Goal: Task Accomplishment & Management: Manage account settings

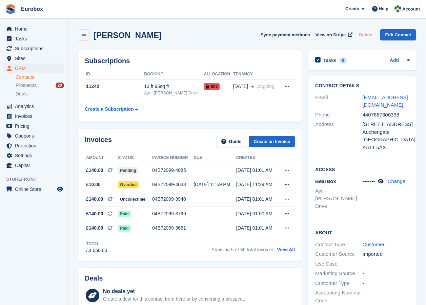
scroll to position [34, 0]
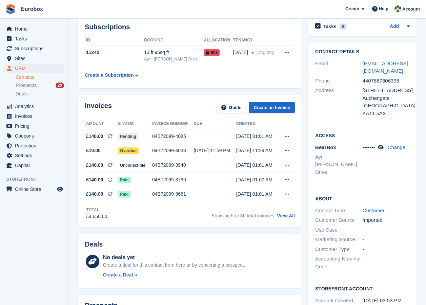
scroll to position [34, 0]
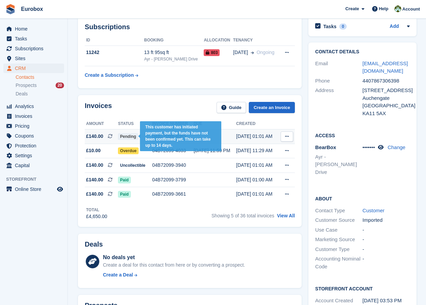
click at [131, 136] on span "Pending" at bounding box center [128, 136] width 20 height 7
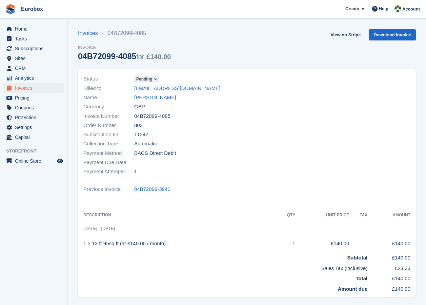
click at [156, 79] on icon at bounding box center [156, 79] width 4 height 4
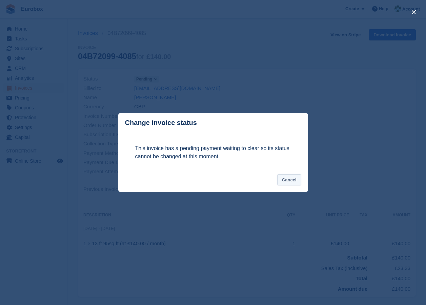
click at [294, 179] on button "Cancel" at bounding box center [289, 179] width 24 height 11
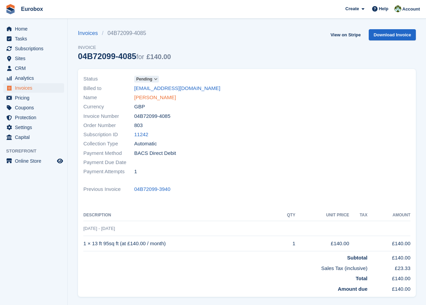
click at [142, 97] on link "[PERSON_NAME]" at bounding box center [155, 98] width 42 height 8
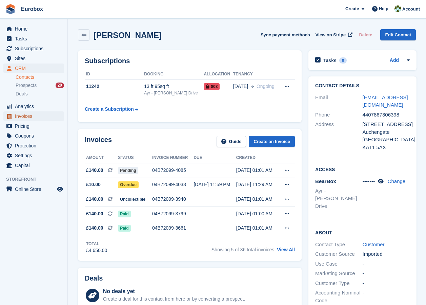
click at [24, 115] on span "Invoices" at bounding box center [35, 115] width 41 height 9
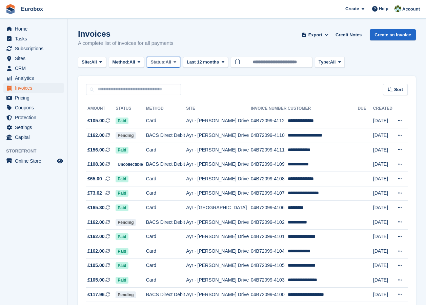
click at [169, 65] on span "All" at bounding box center [169, 62] width 6 height 7
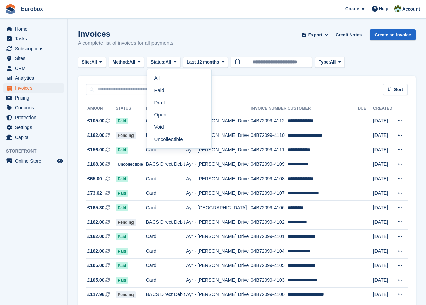
click at [243, 81] on div "Sort Sort by Date created Created (oldest first) Created (newest first)" at bounding box center [247, 85] width 338 height 19
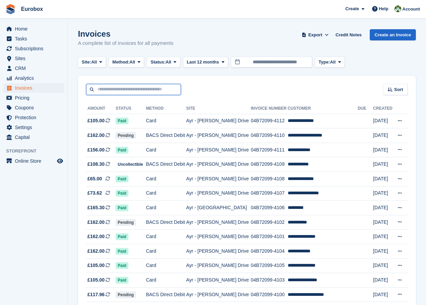
click at [119, 90] on input "text" at bounding box center [133, 89] width 95 height 11
click at [16, 70] on span "CRM" at bounding box center [35, 67] width 41 height 9
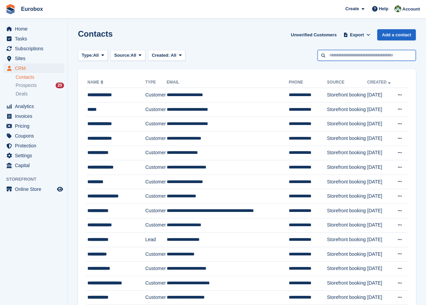
click at [345, 55] on input "text" at bounding box center [367, 55] width 98 height 11
type input "*****"
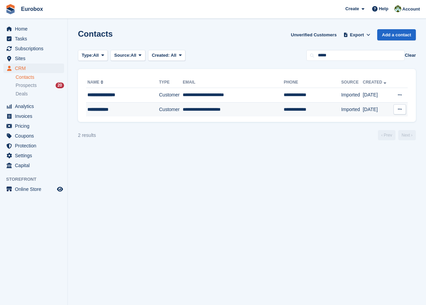
click at [184, 110] on td "**********" at bounding box center [233, 109] width 101 height 14
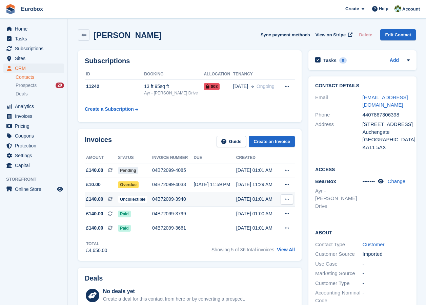
click at [166, 200] on div "04B72099-3940" at bounding box center [172, 198] width 41 height 7
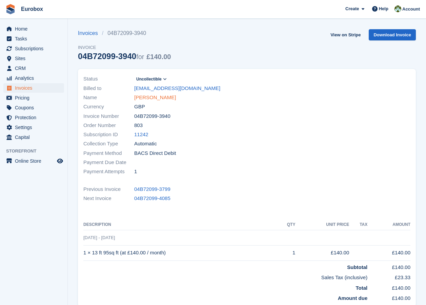
click at [159, 97] on link "[PERSON_NAME]" at bounding box center [155, 98] width 42 height 8
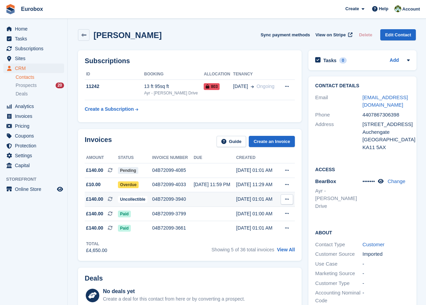
click at [168, 199] on div "04B72099-3940" at bounding box center [172, 198] width 41 height 7
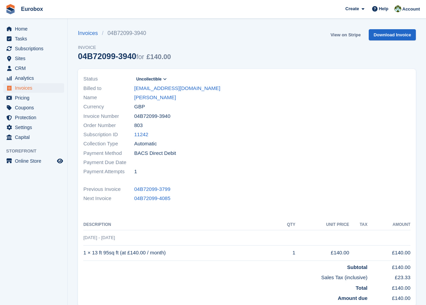
click at [338, 35] on link "View on Stripe" at bounding box center [346, 34] width 36 height 11
click at [160, 97] on link "[PERSON_NAME]" at bounding box center [155, 98] width 42 height 8
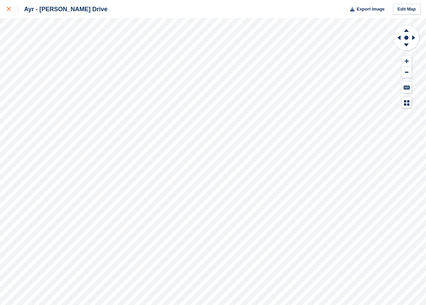
click at [10, 9] on icon at bounding box center [9, 9] width 4 height 4
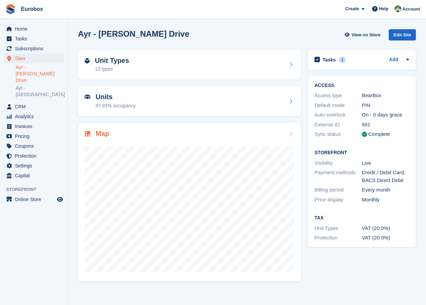
click at [291, 133] on icon at bounding box center [291, 133] width 7 height 5
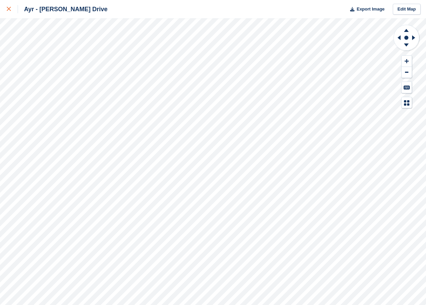
click at [9, 9] on icon at bounding box center [9, 9] width 4 height 4
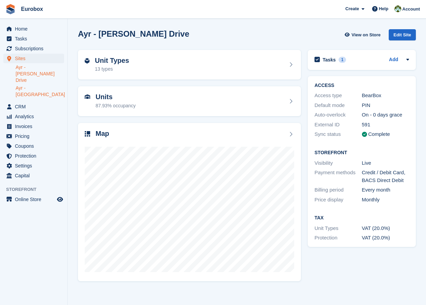
click at [44, 85] on link "Ayr - [GEOGRAPHIC_DATA]" at bounding box center [40, 91] width 48 height 13
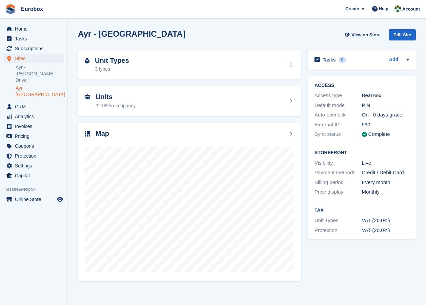
click at [1, 266] on aside "Home Tasks Subscriptions Subscriptions Subscriptions Contracts Price increases …" at bounding box center [33, 154] width 67 height 271
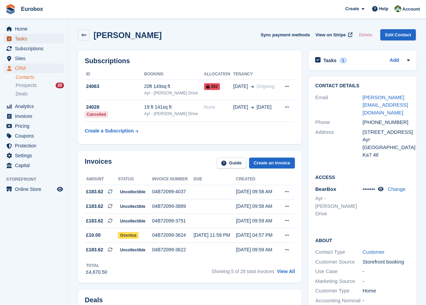
scroll to position [170, 0]
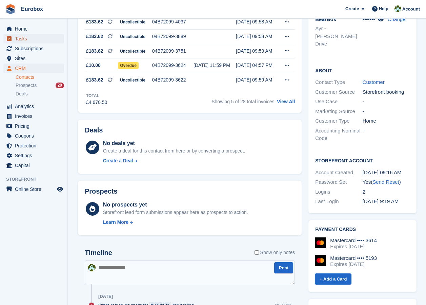
drag, startPoint x: 0, startPoint y: 0, endPoint x: 27, endPoint y: 38, distance: 46.9
click at [27, 38] on span "Tasks" at bounding box center [35, 38] width 41 height 9
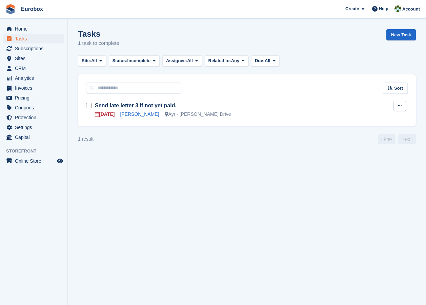
click at [400, 107] on icon at bounding box center [400, 105] width 4 height 4
click at [359, 126] on p "Delete task" at bounding box center [373, 127] width 59 height 9
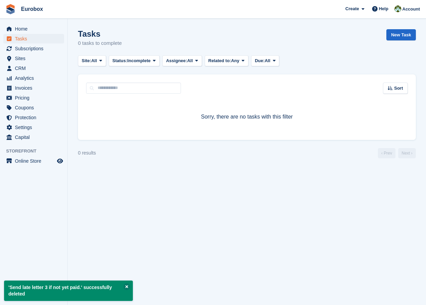
click at [116, 213] on section "'Send late letter 3 if not yet paid.' successfully deleted Tasks 0 tasks to com…" at bounding box center [247, 152] width 358 height 305
click at [23, 66] on span "CRM" at bounding box center [35, 67] width 41 height 9
